Goal: Transaction & Acquisition: Subscribe to service/newsletter

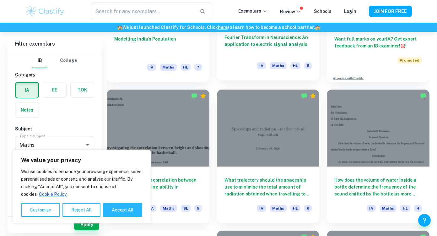
scroll to position [269, 0]
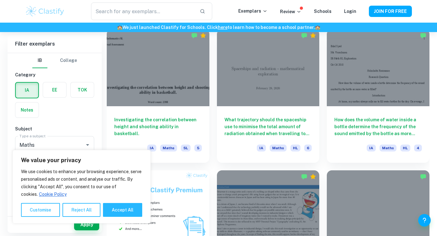
scroll to position [324, 0]
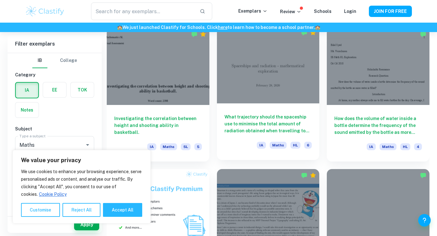
click at [260, 65] on div at bounding box center [268, 64] width 103 height 77
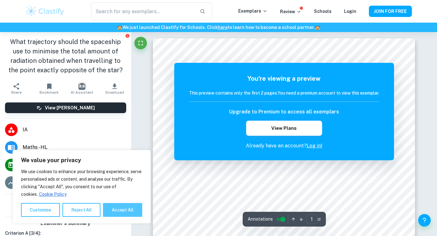
click at [128, 204] on button "Accept All" at bounding box center [122, 210] width 39 height 14
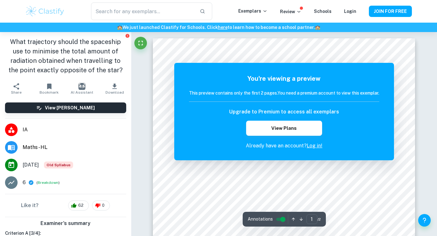
checkbox input "true"
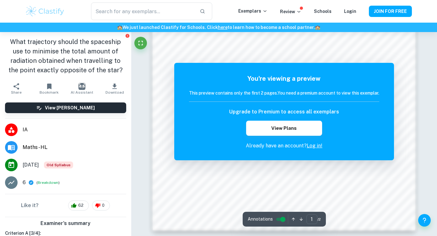
scroll to position [554, 0]
click at [301, 217] on icon "button" at bounding box center [301, 219] width 5 height 5
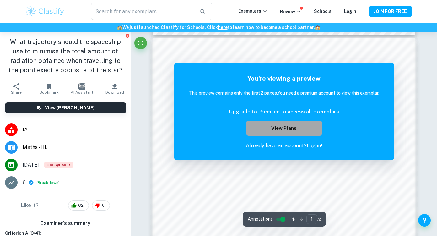
click at [293, 126] on button "View Plans" at bounding box center [284, 127] width 76 height 15
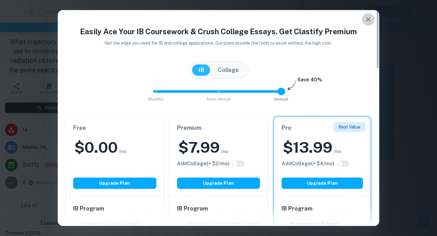
click at [368, 20] on icon "button" at bounding box center [368, 20] width 8 height 8
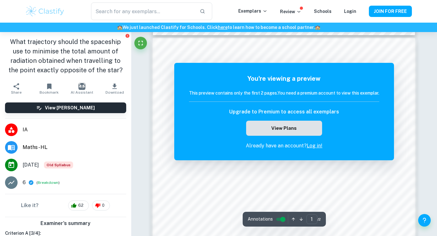
click at [265, 131] on button "View Plans" at bounding box center [284, 127] width 76 height 15
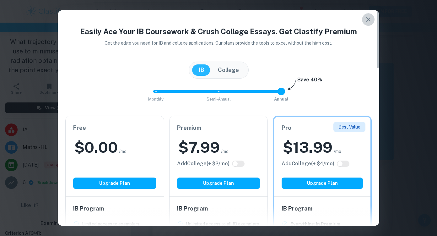
click at [367, 18] on icon "button" at bounding box center [368, 20] width 8 height 8
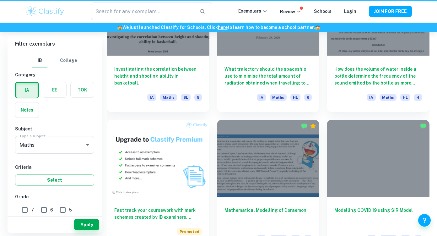
scroll to position [324, 0]
